Goal: Transaction & Acquisition: Purchase product/service

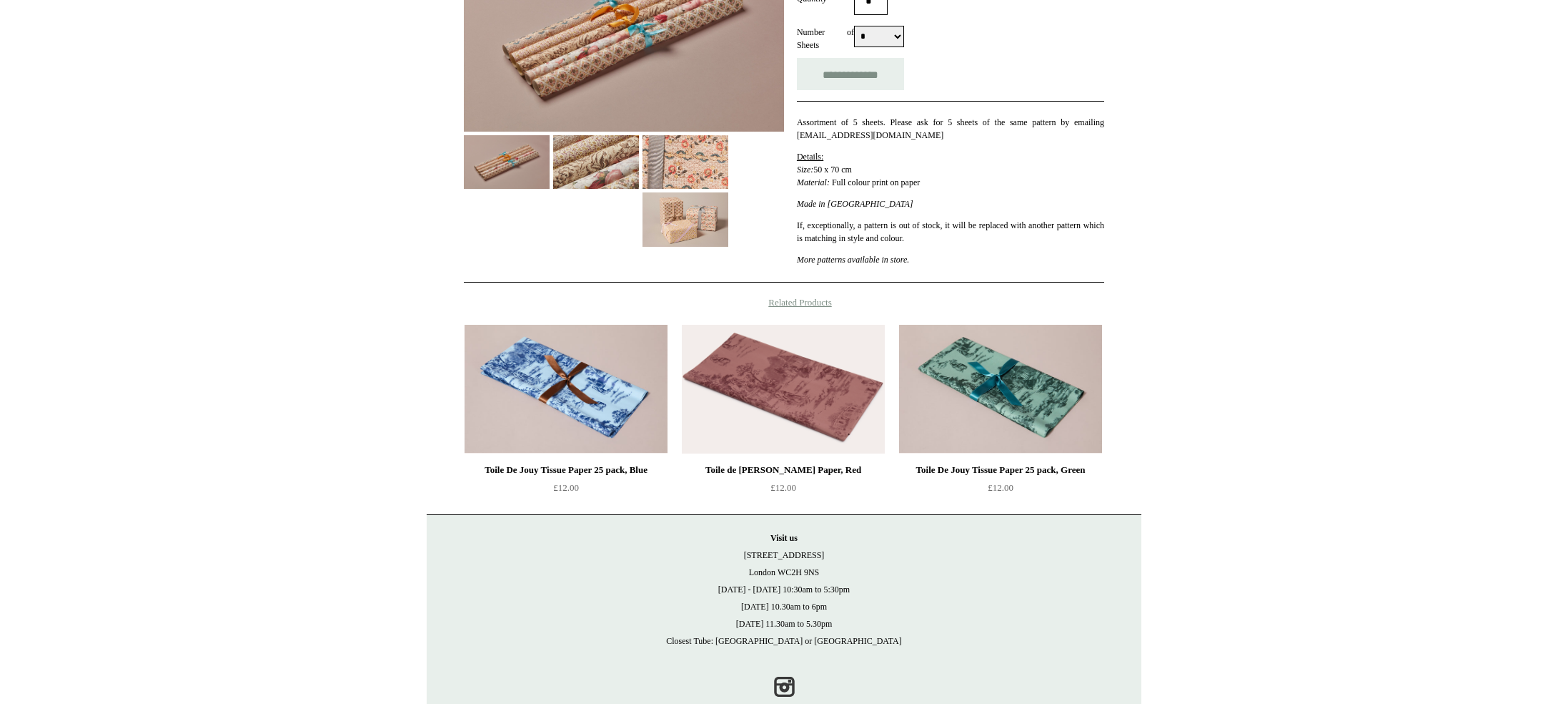
scroll to position [294, 0]
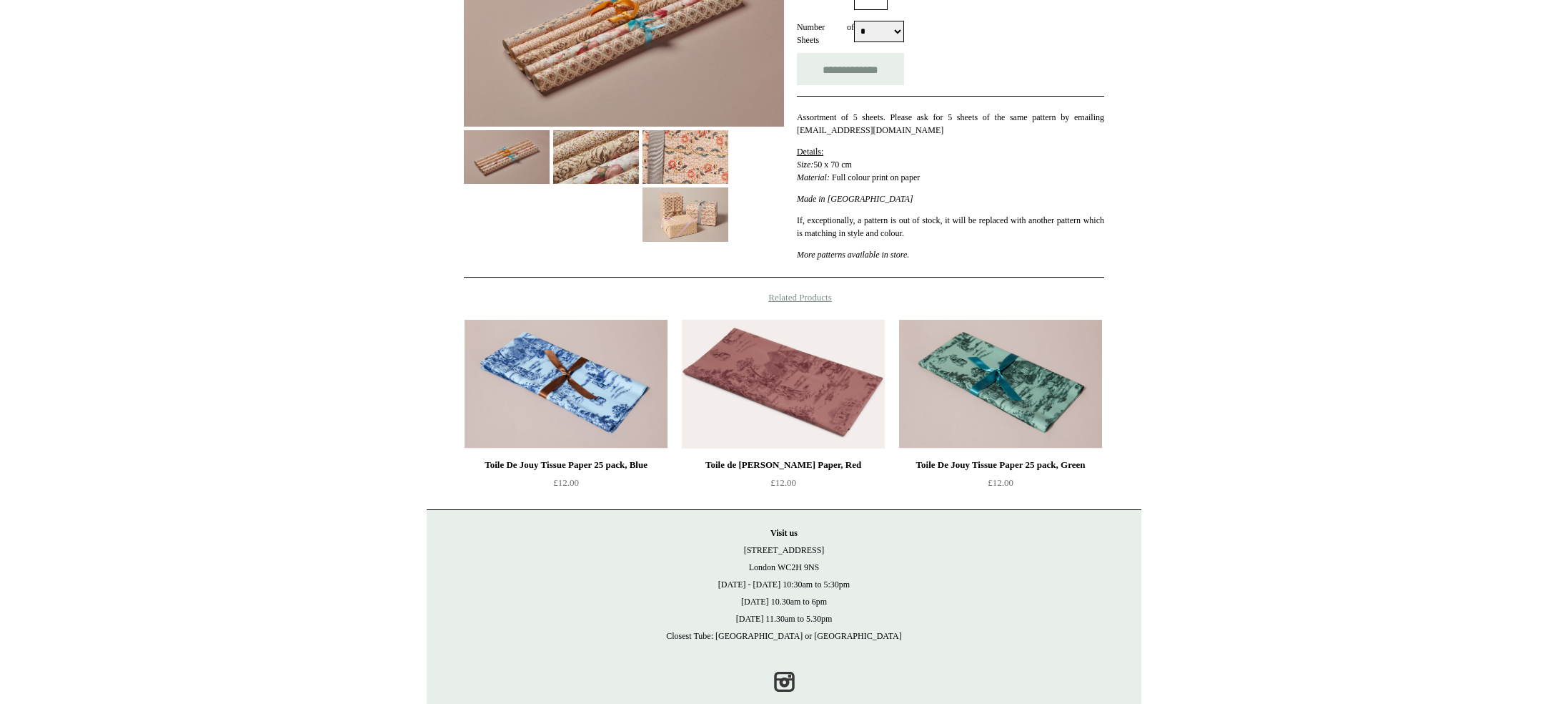
click at [700, 165] on img at bounding box center [685, 156] width 86 height 53
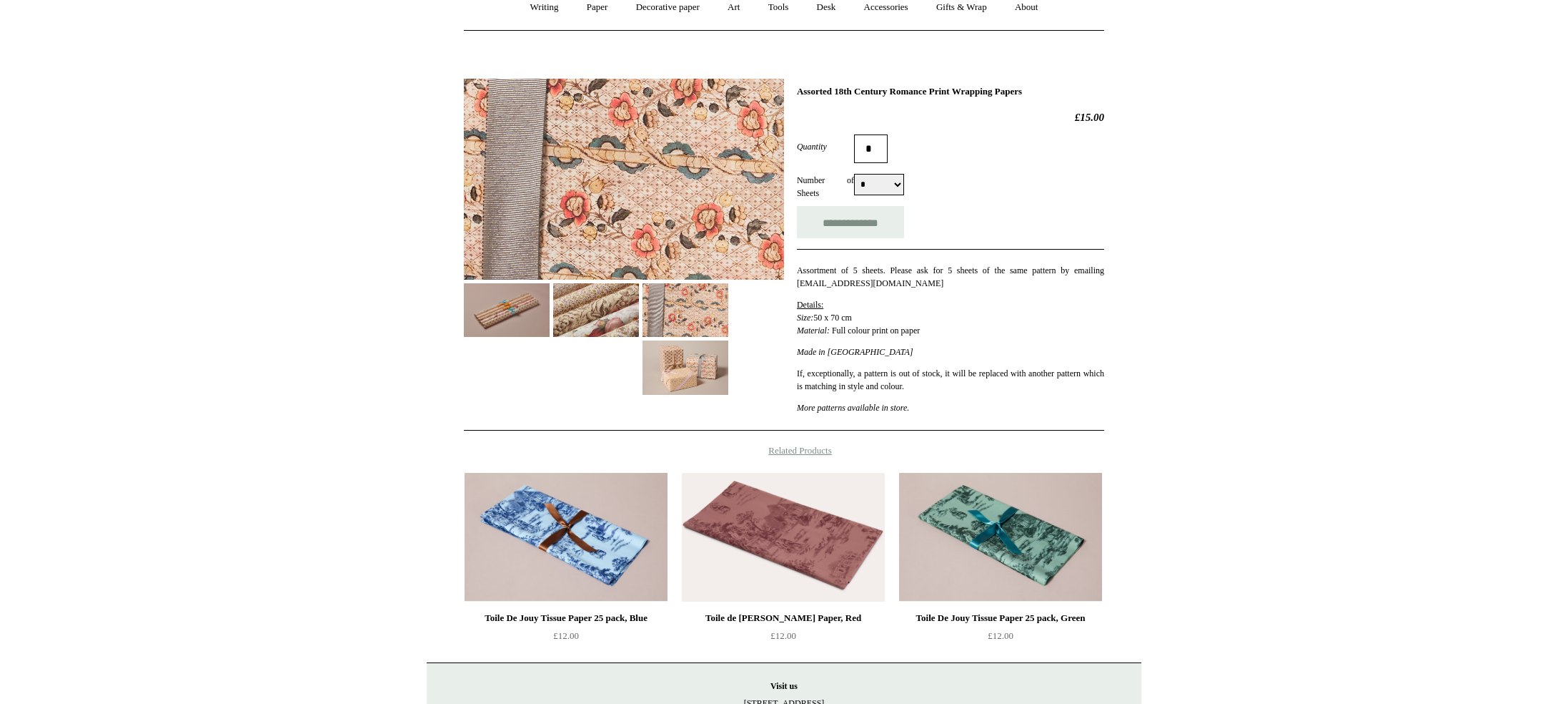
scroll to position [138, 0]
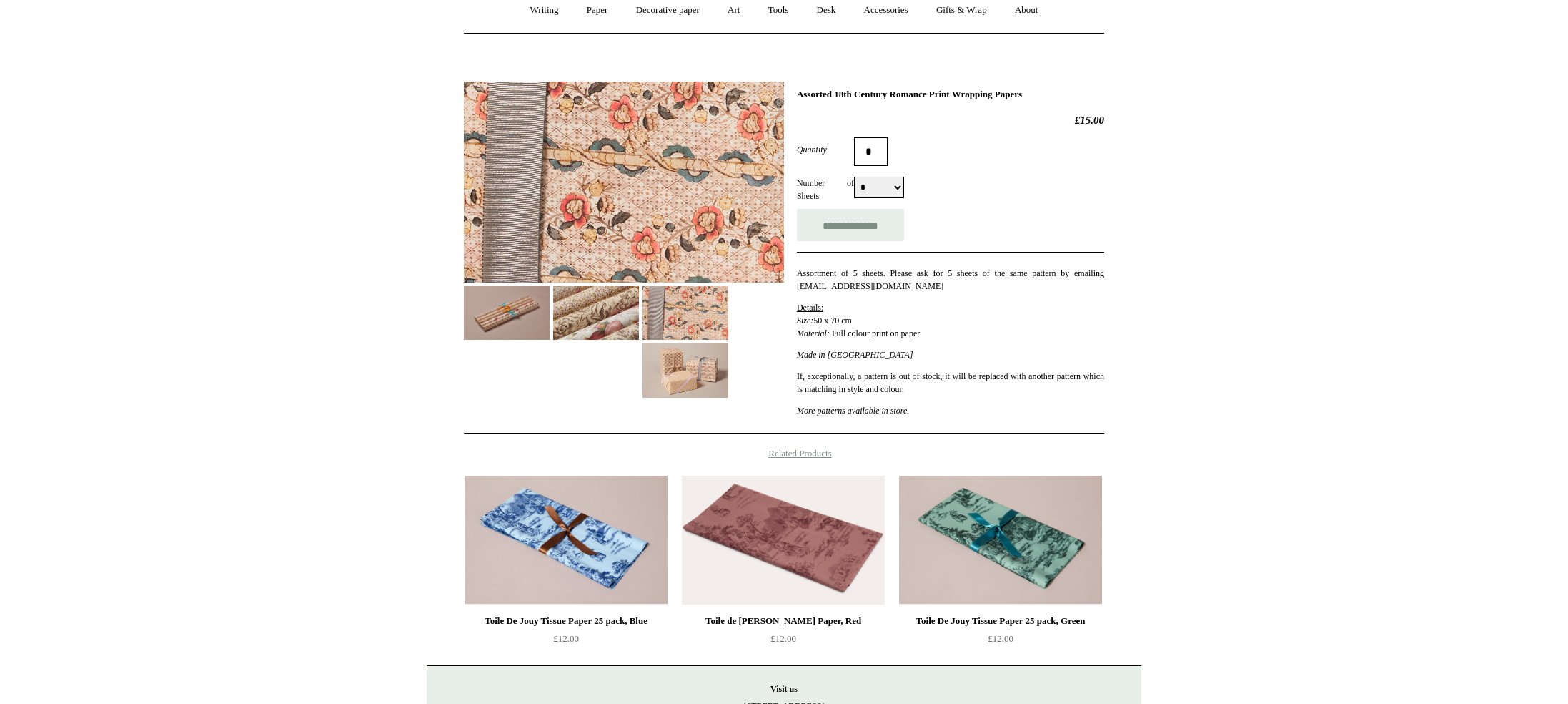
click at [695, 371] on img at bounding box center [685, 369] width 86 height 53
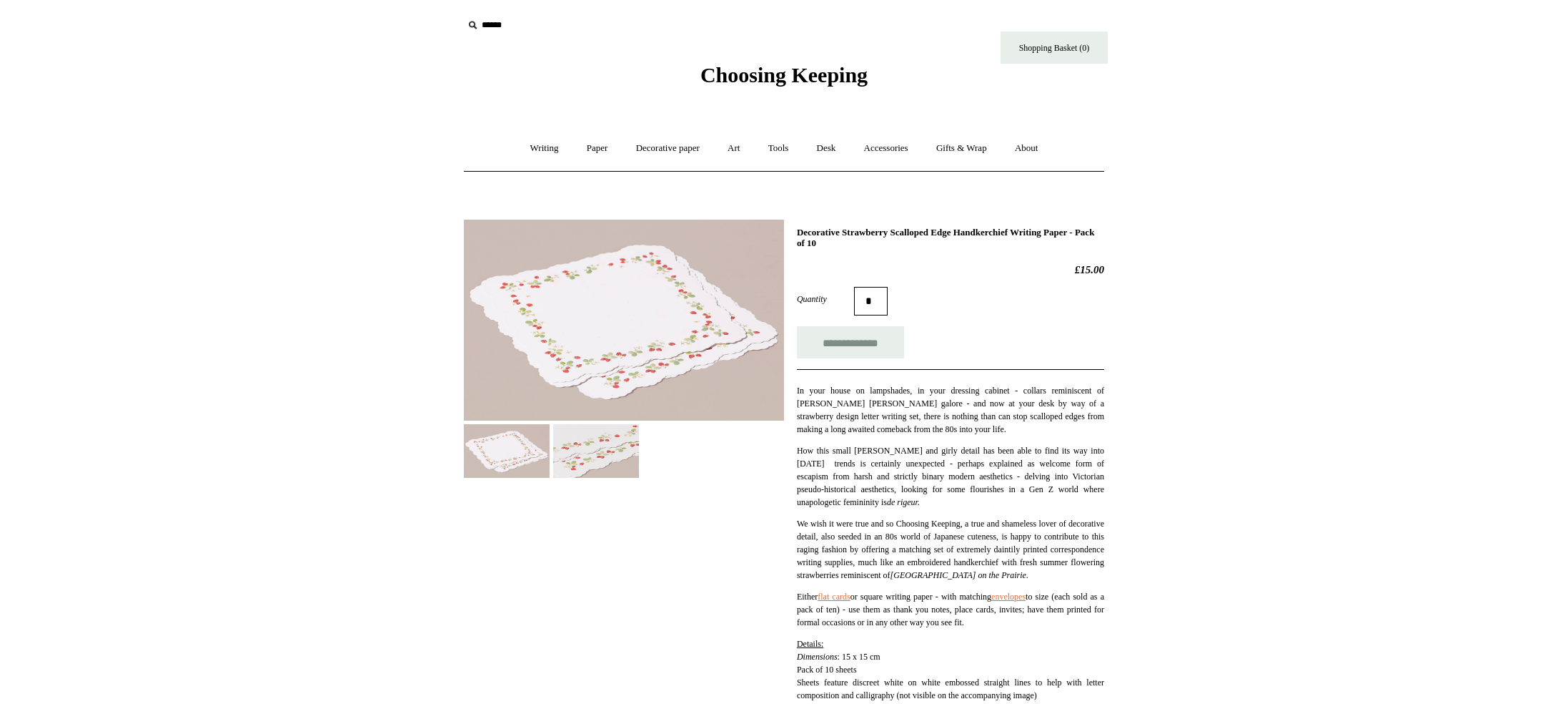
click at [619, 464] on img at bounding box center [596, 450] width 86 height 53
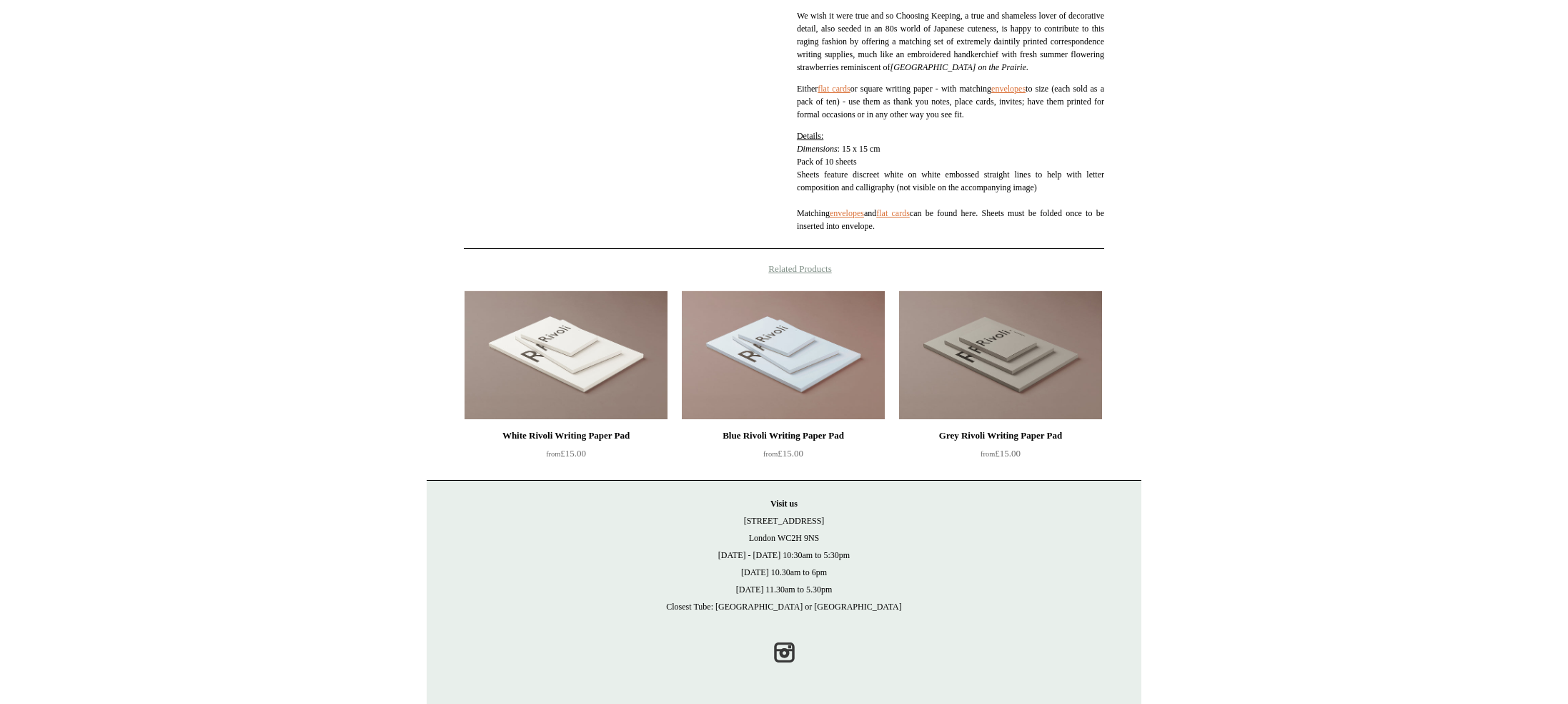
scroll to position [515, 0]
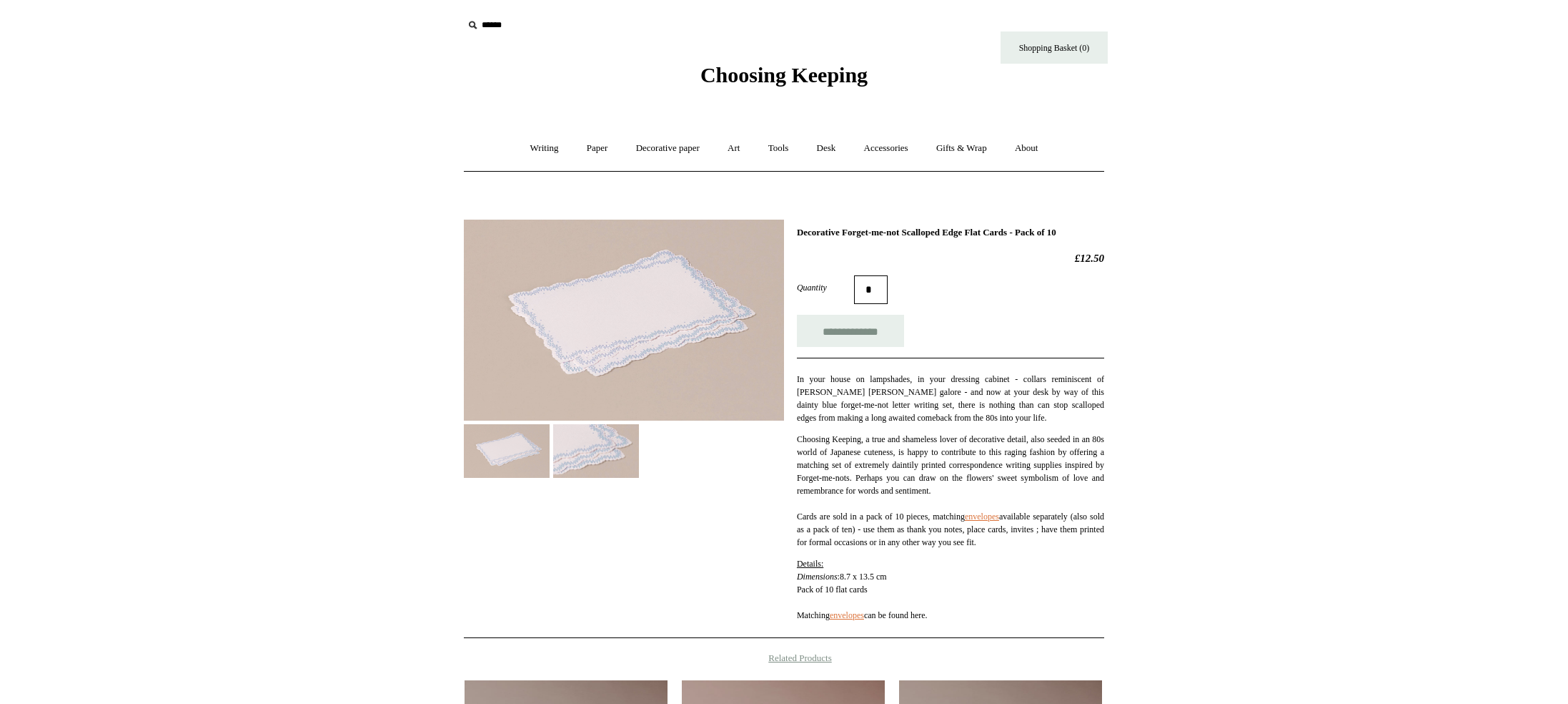
click at [600, 455] on img at bounding box center [596, 450] width 86 height 53
